Goal: Information Seeking & Learning: Learn about a topic

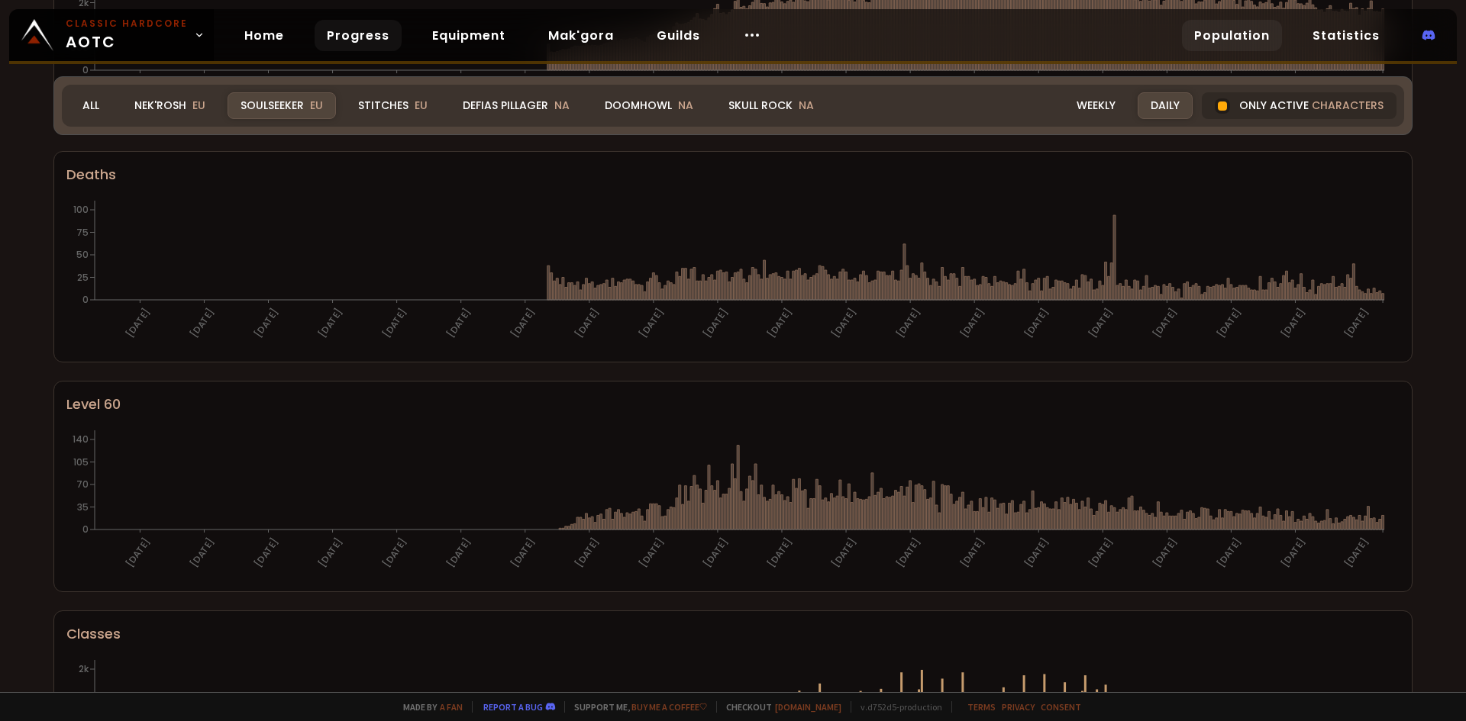
scroll to position [203, 0]
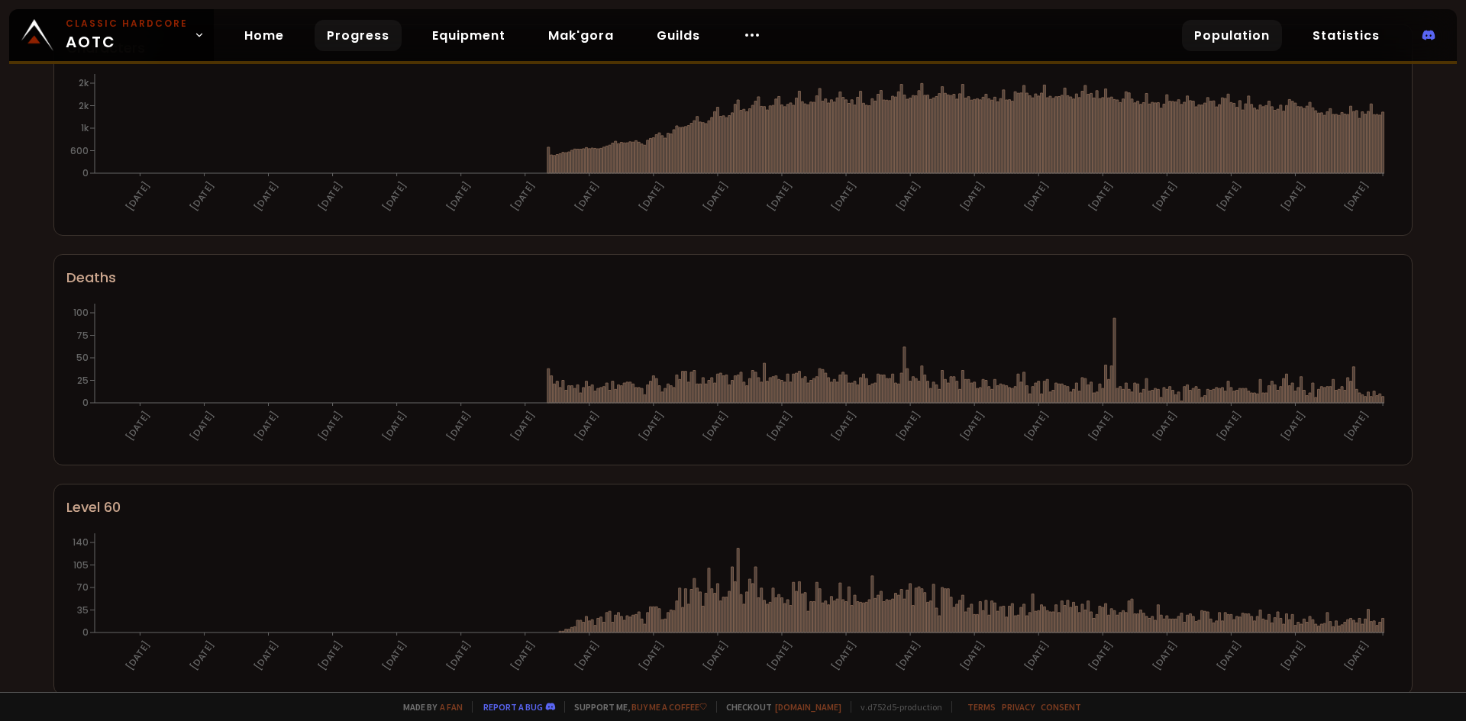
click at [371, 34] on link "Progress" at bounding box center [358, 35] width 87 height 31
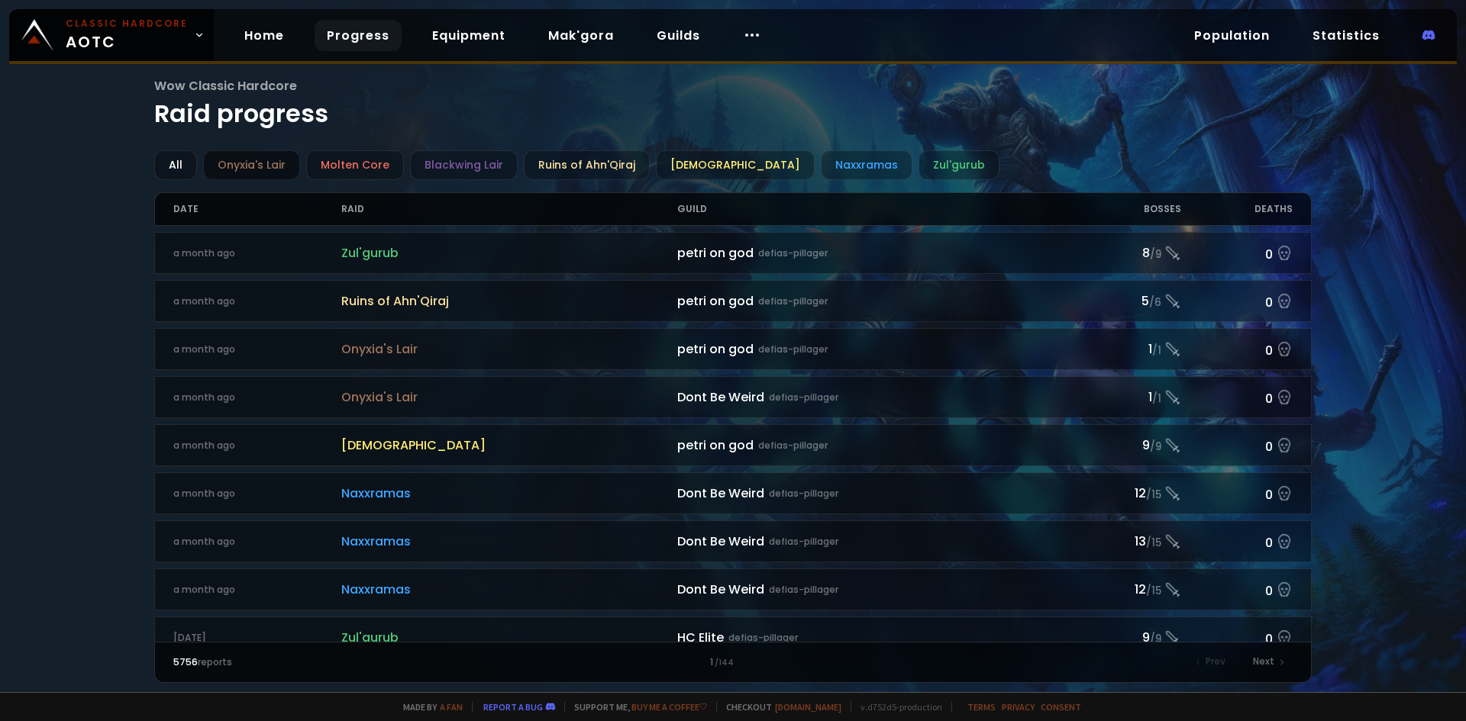
click at [247, 168] on div "Onyxia's Lair" at bounding box center [251, 165] width 97 height 30
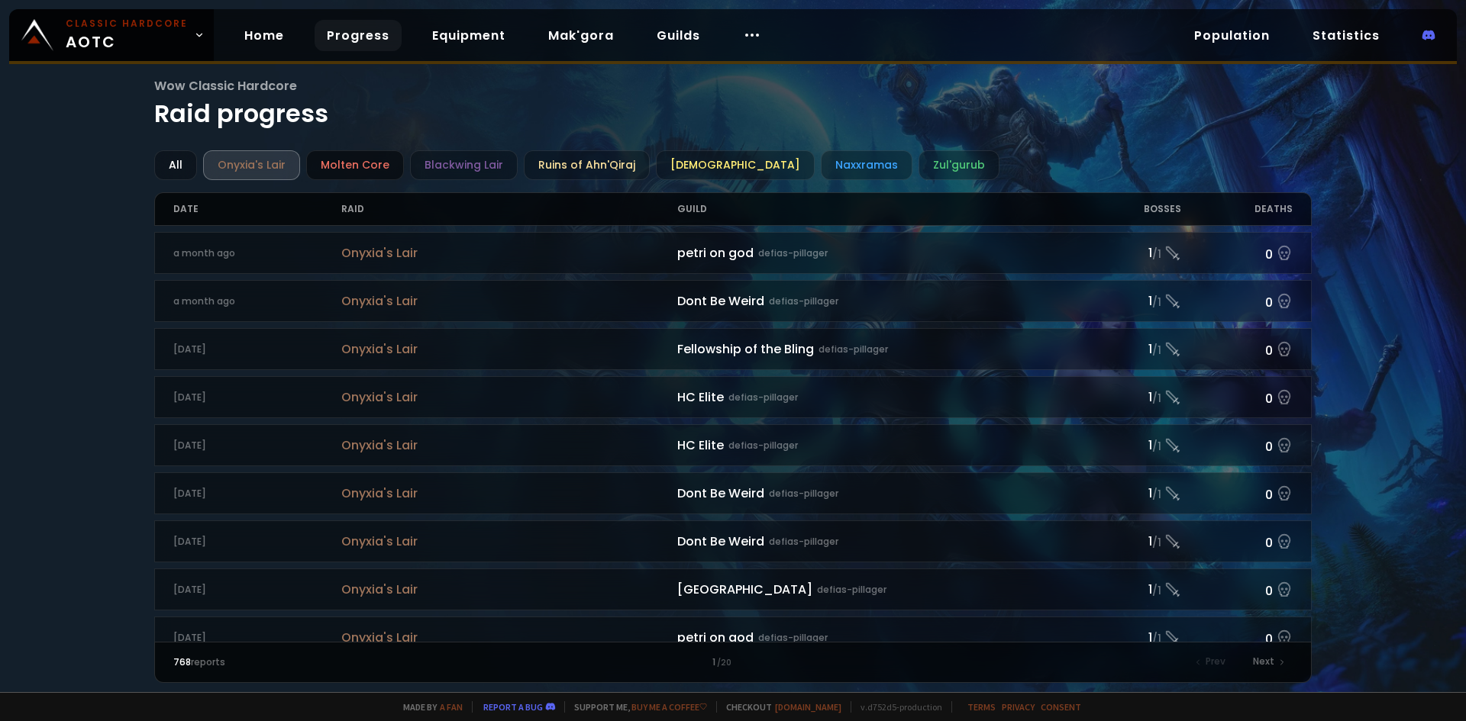
click at [352, 167] on div "Molten Core" at bounding box center [355, 165] width 98 height 30
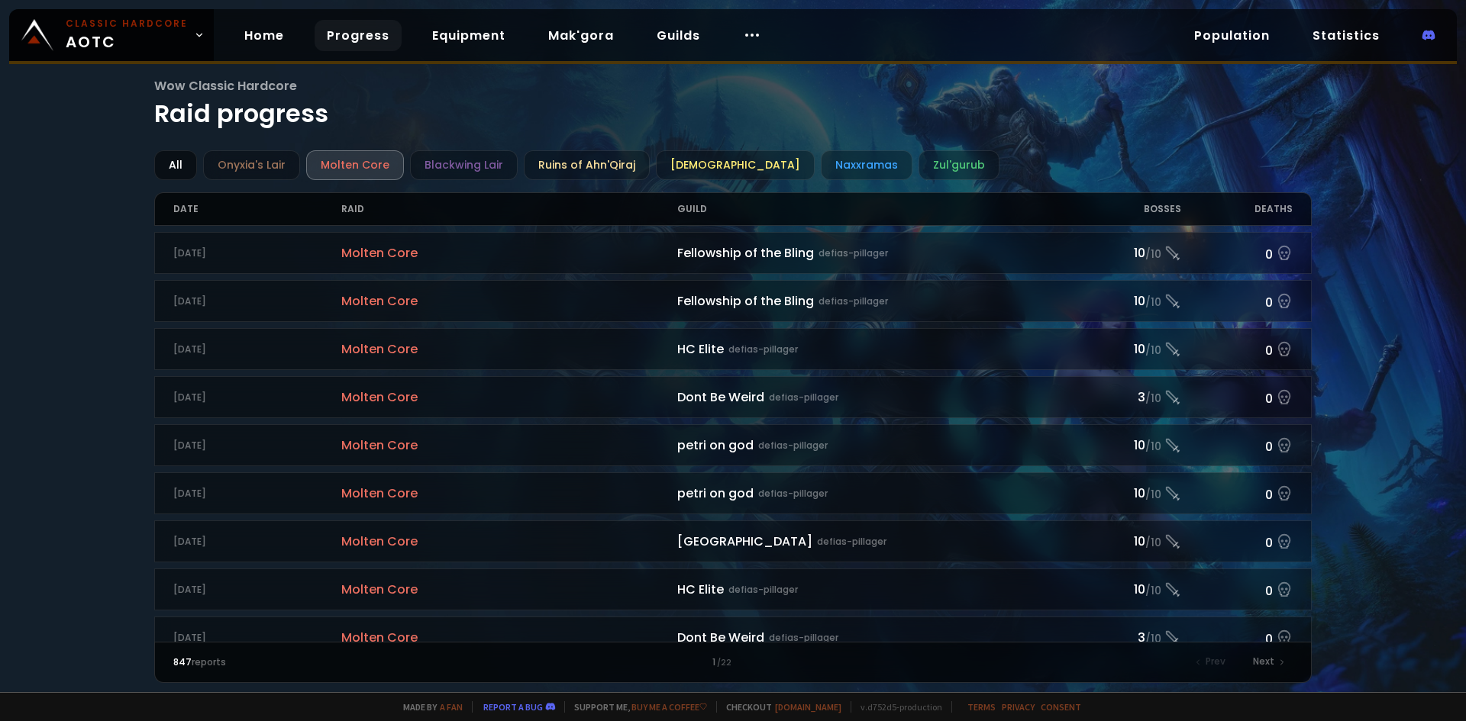
click at [176, 164] on div "All" at bounding box center [175, 165] width 43 height 30
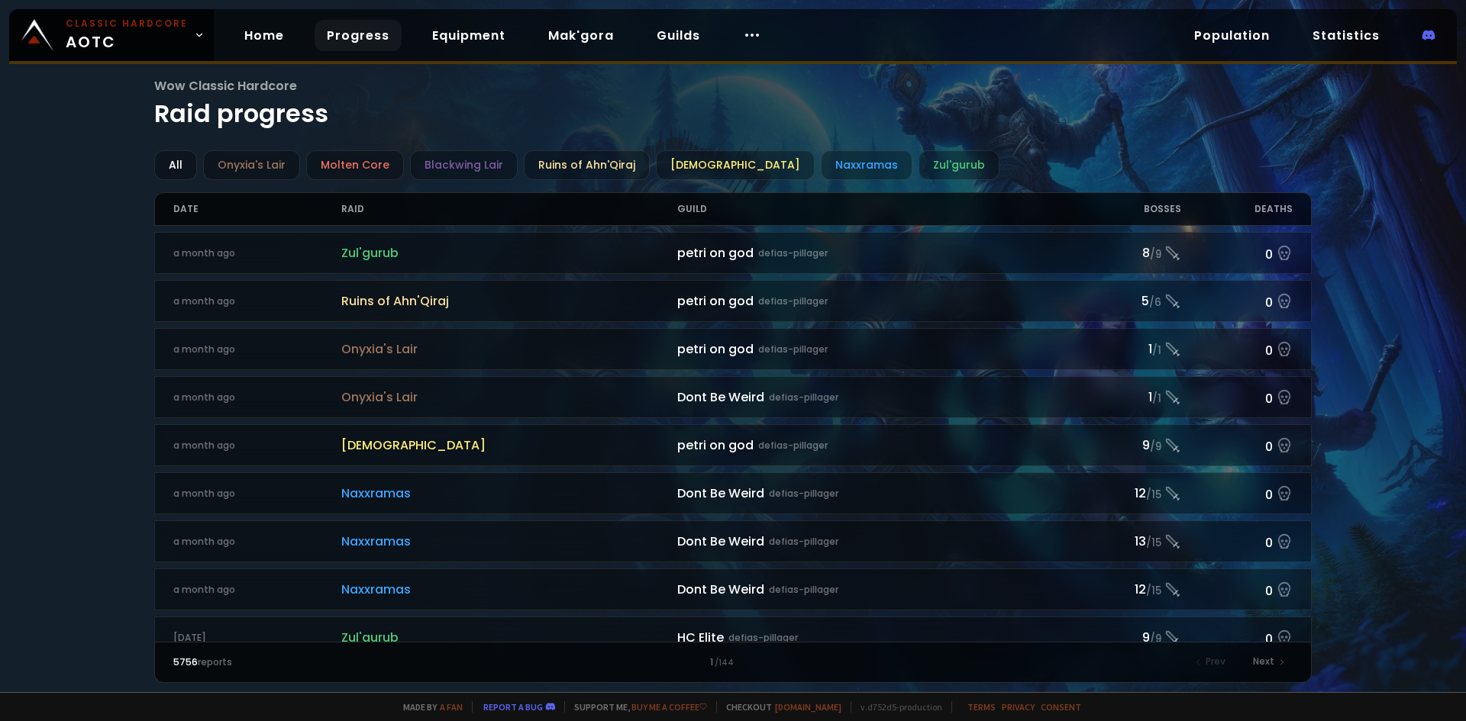
click at [51, 331] on div "Wow Classic Hardcore Raid progress All Onyxia's Lair Molten Core Blackwing Lair…" at bounding box center [733, 346] width 1466 height 692
click at [693, 174] on div "[DEMOGRAPHIC_DATA]" at bounding box center [735, 165] width 159 height 30
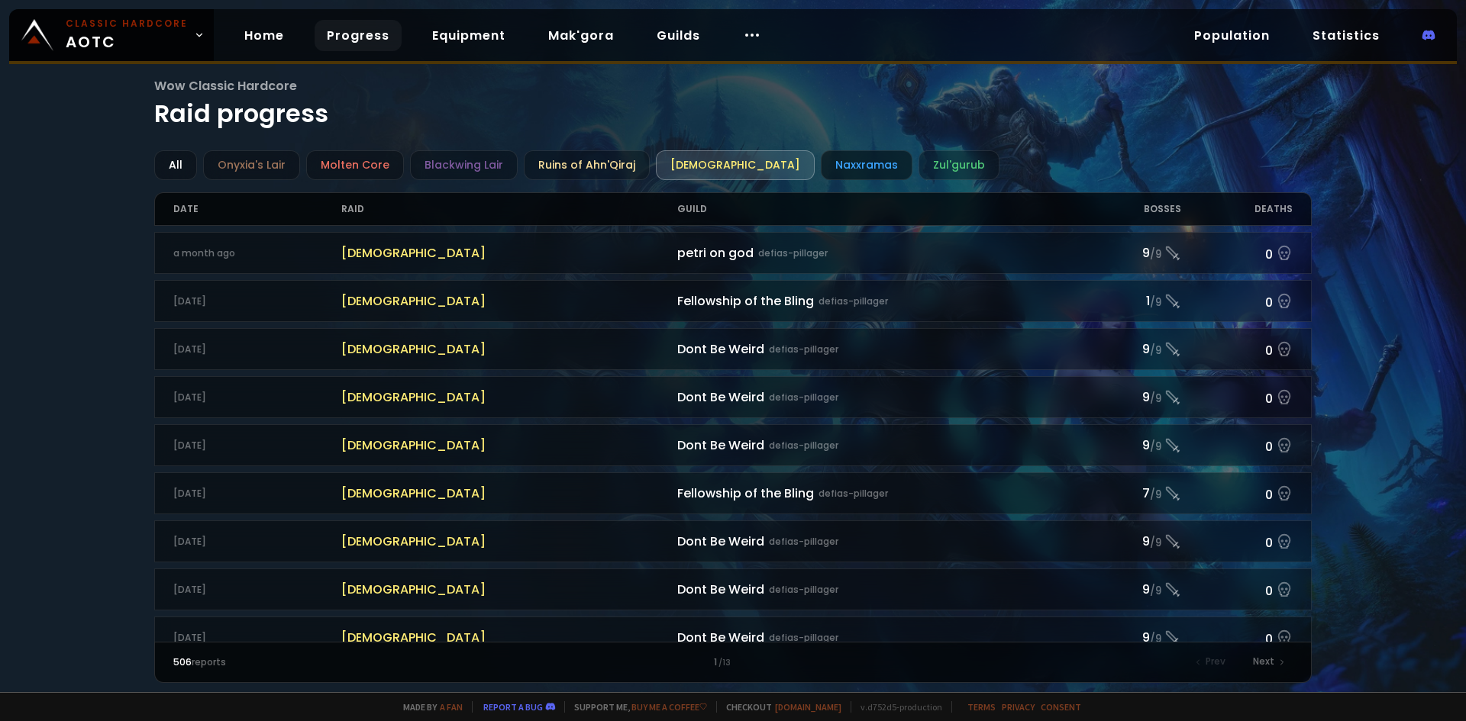
click at [821, 165] on div "Naxxramas" at bounding box center [867, 165] width 92 height 30
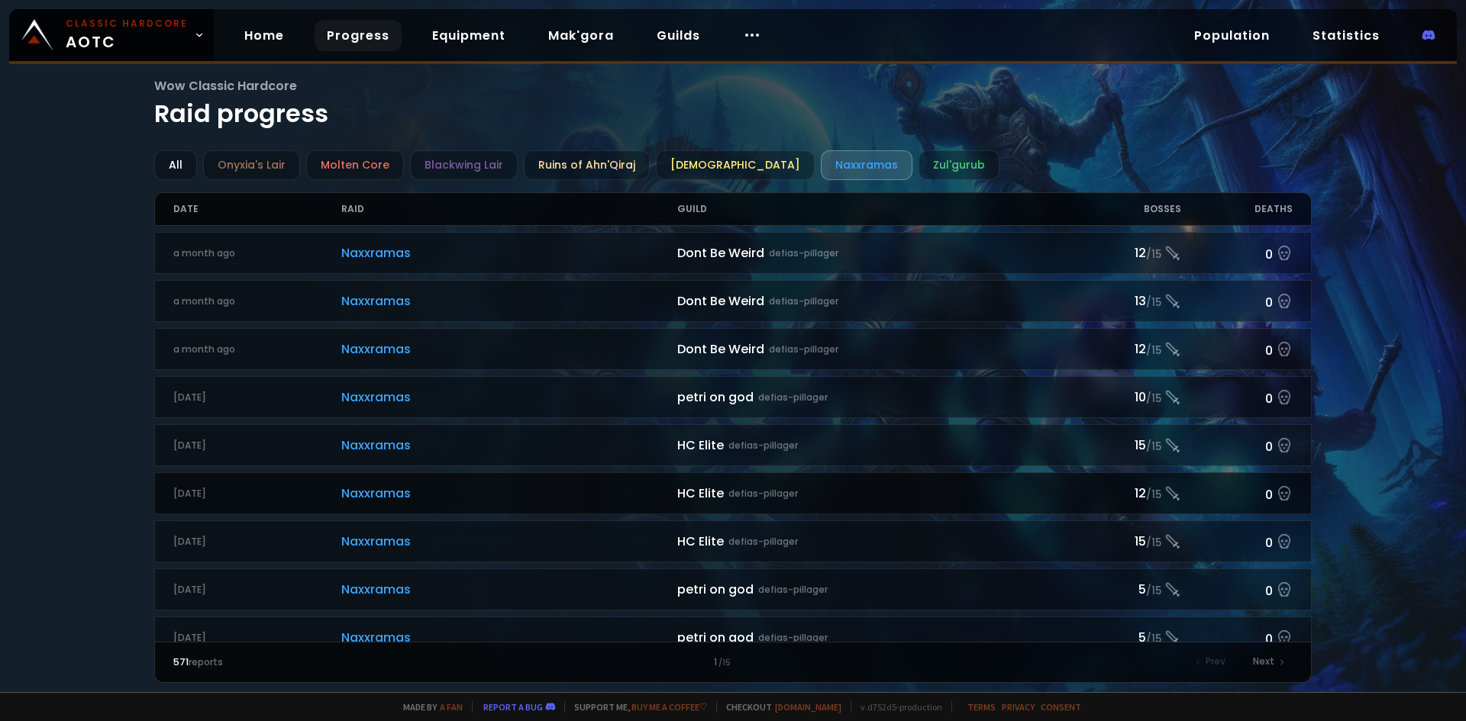
click at [1166, 493] on polyline at bounding box center [1171, 492] width 10 height 10
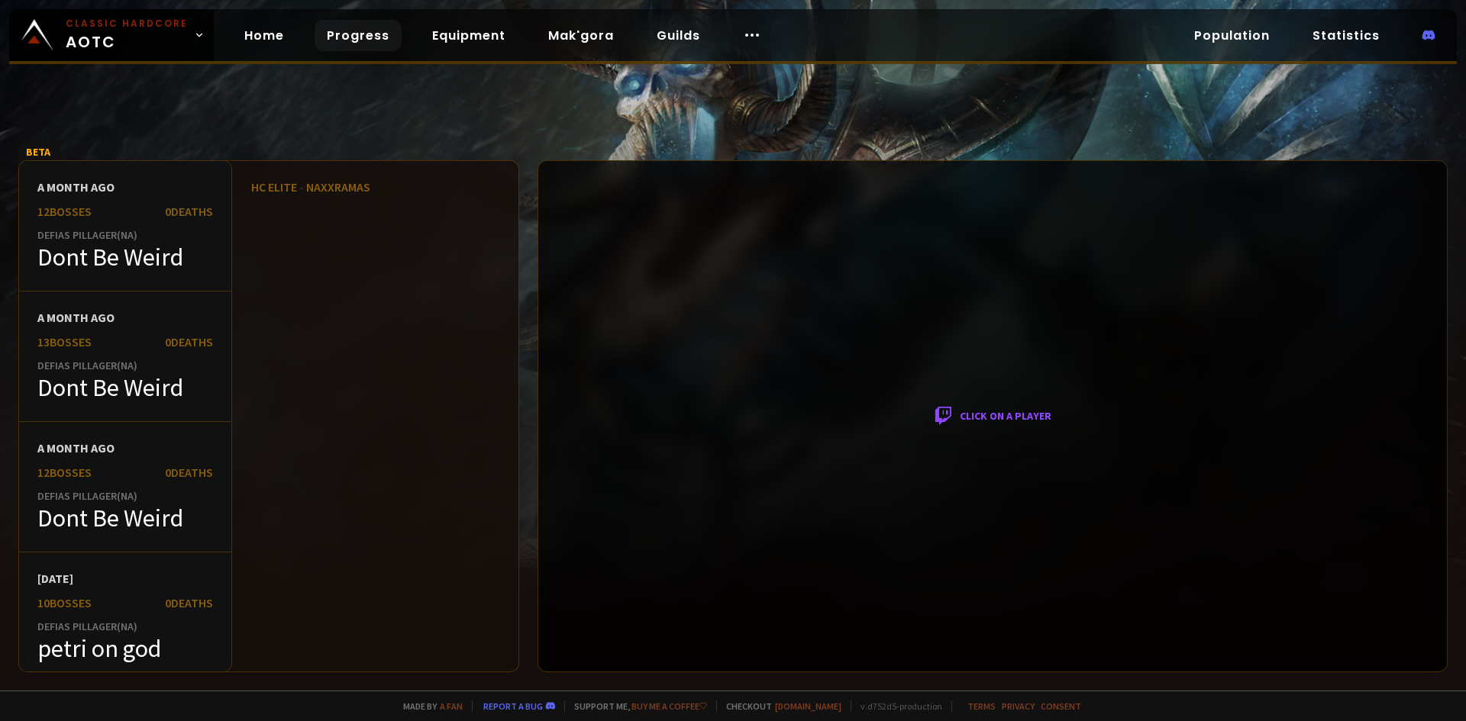
click at [954, 416] on div "Click on a player" at bounding box center [992, 416] width 910 height 512
click at [970, 418] on div "Click on a player" at bounding box center [992, 416] width 910 height 512
click at [374, 326] on div "HC Elite - Naxxramas" at bounding box center [366, 416] width 305 height 512
click at [411, 110] on div at bounding box center [733, 345] width 1466 height 691
